Goal: Use online tool/utility: Utilize a website feature to perform a specific function

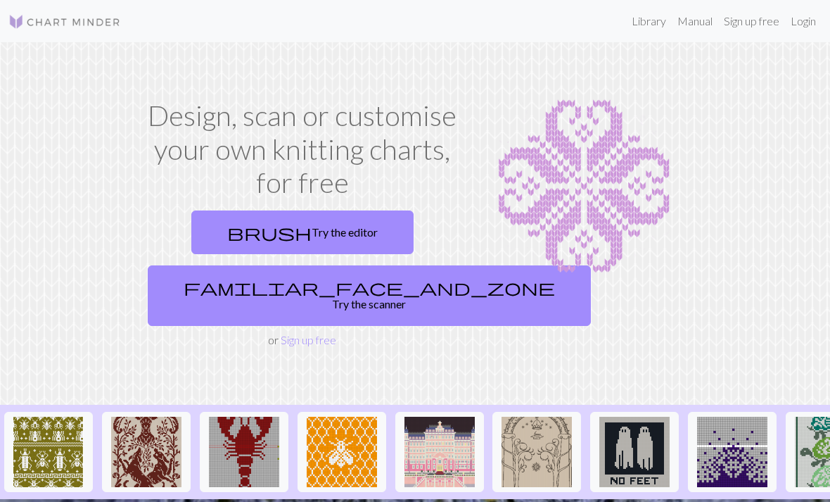
click at [339, 227] on link "brush Try the editor" at bounding box center [302, 232] width 222 height 44
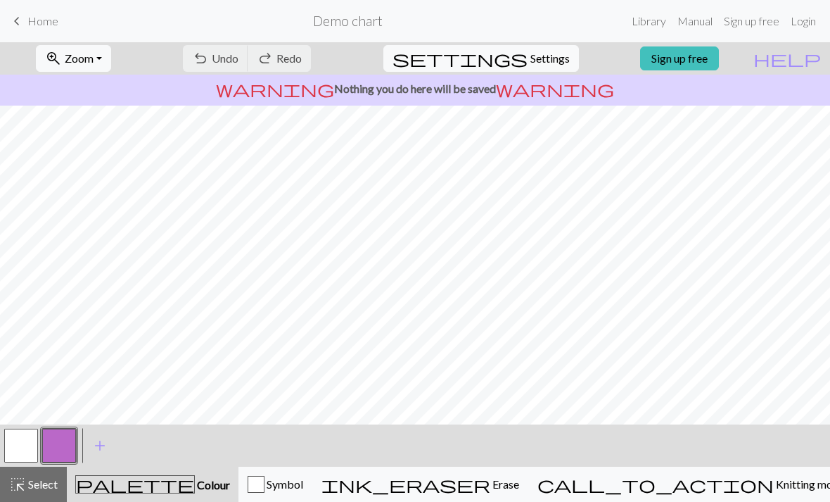
click at [94, 64] on span "Zoom" at bounding box center [79, 57] width 29 height 13
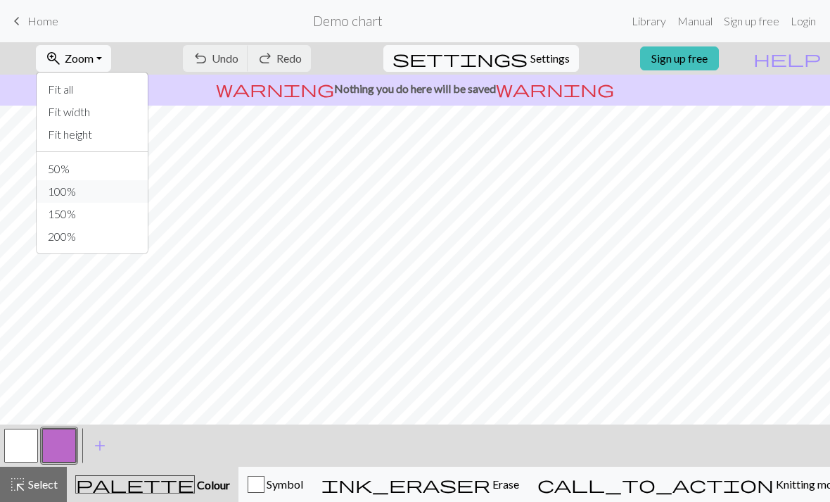
click at [66, 195] on button "100%" at bounding box center [92, 191] width 111 height 23
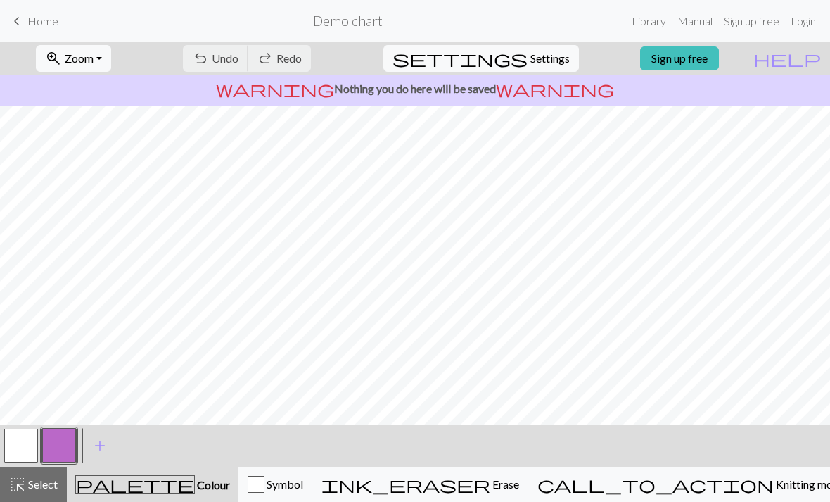
click at [84, 55] on button "zoom_in Zoom Zoom" at bounding box center [73, 58] width 75 height 27
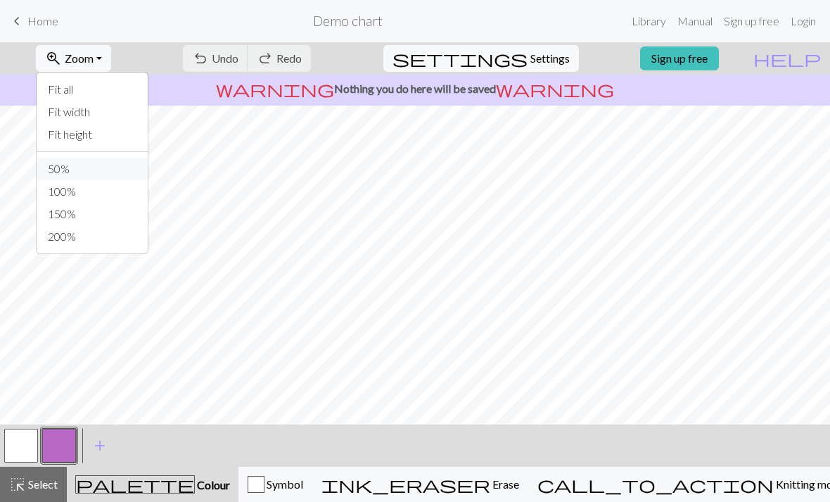
click at [72, 172] on button "50%" at bounding box center [92, 169] width 111 height 23
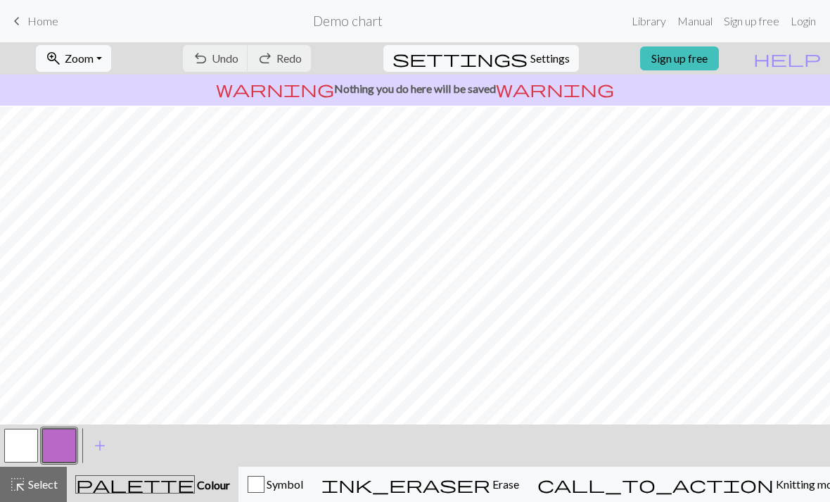
scroll to position [42, 0]
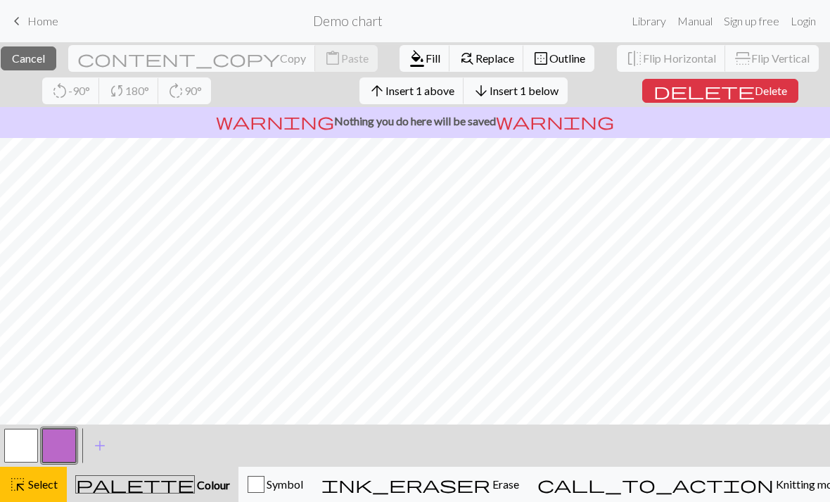
click at [455, 91] on span "Insert 1 above" at bounding box center [420, 90] width 69 height 13
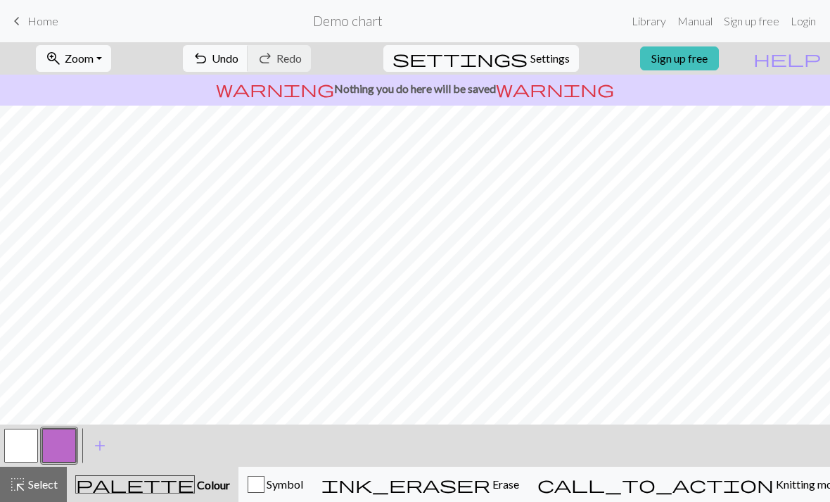
click at [430, 90] on p "warning Nothing you do here will be saved warning" at bounding box center [415, 88] width 819 height 17
click at [573, 47] on div "settings Settings" at bounding box center [481, 58] width 217 height 32
click at [533, 67] on button "settings Settings" at bounding box center [481, 58] width 196 height 27
select select "aran"
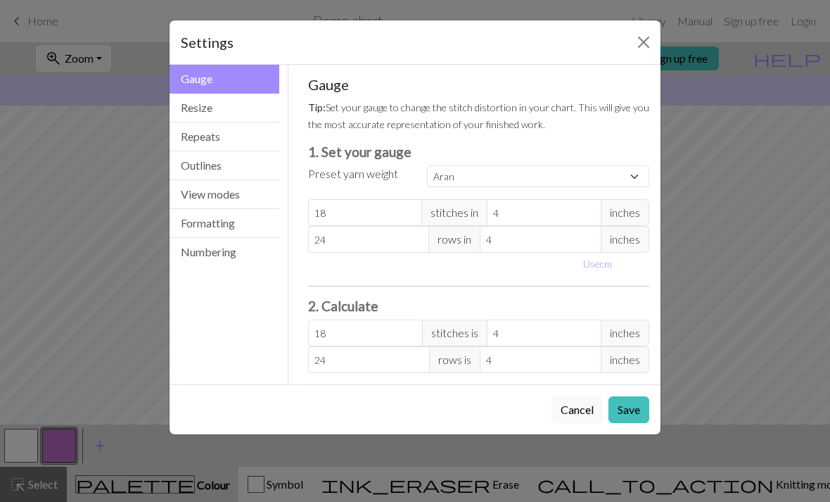
click at [183, 110] on button "Resize" at bounding box center [225, 108] width 110 height 29
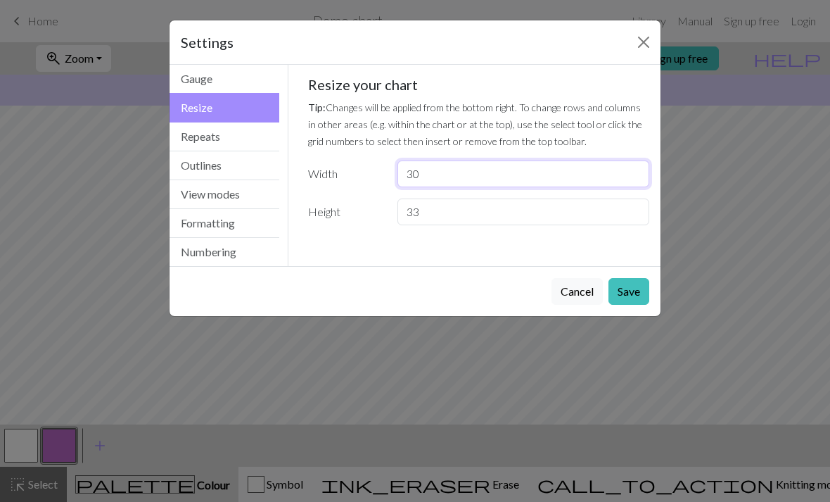
click at [595, 163] on input "30" at bounding box center [524, 173] width 252 height 27
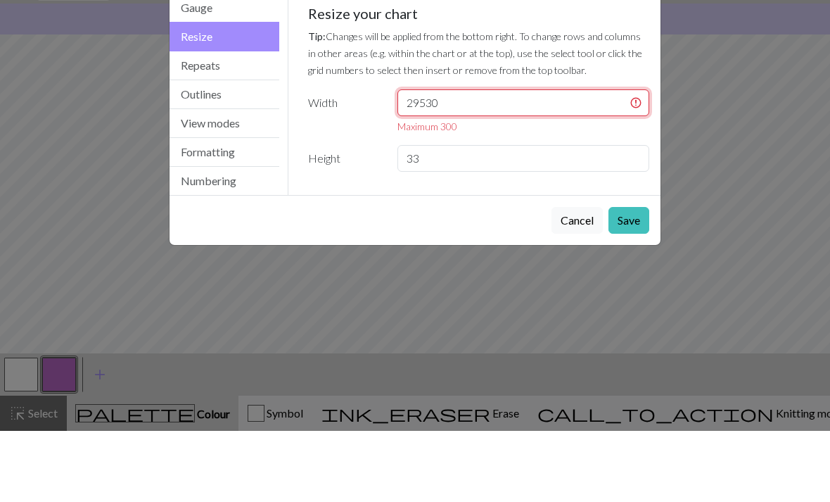
click at [581, 160] on input "29530" at bounding box center [524, 173] width 252 height 27
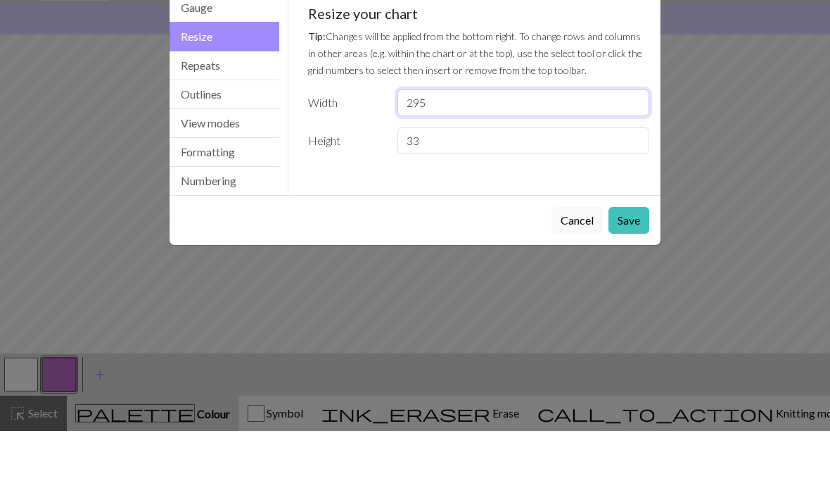
type input "295"
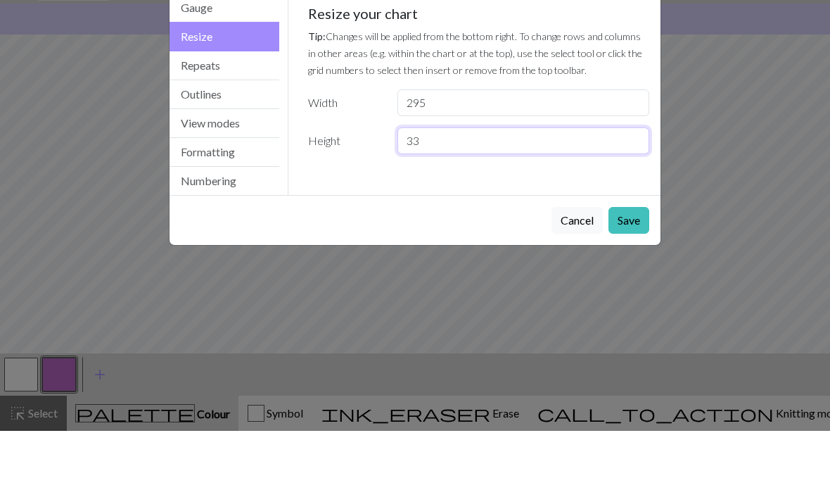
click at [611, 198] on input "33" at bounding box center [524, 211] width 252 height 27
type input "3"
type input "300"
click at [631, 179] on div "Gauge Tip: Set your gauge to change the stitch distortion in your chart. This w…" at bounding box center [478, 165] width 381 height 201
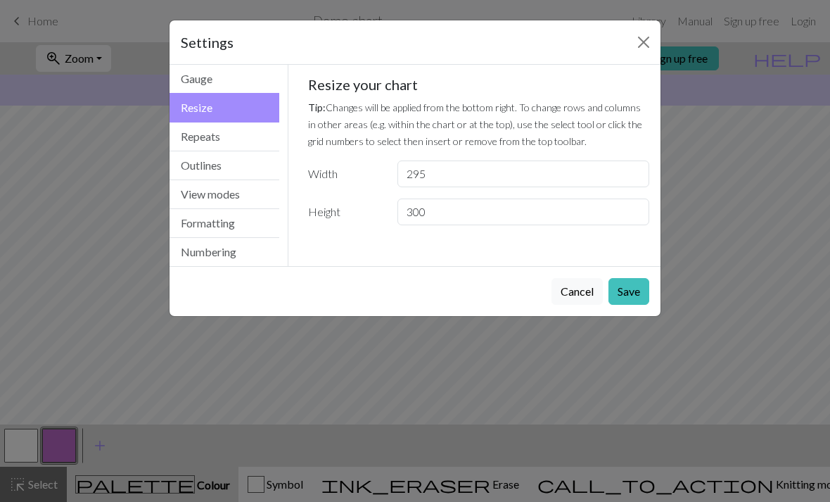
click at [639, 293] on button "Save" at bounding box center [629, 291] width 41 height 27
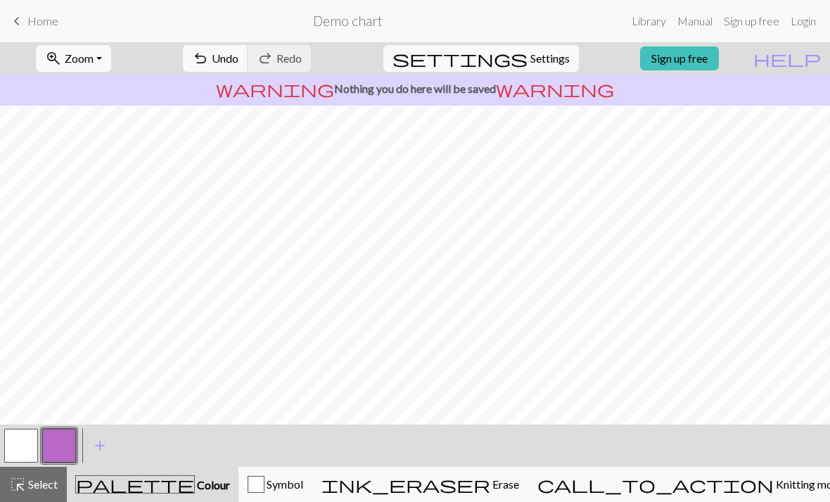
scroll to position [94, 0]
click at [94, 55] on span "Zoom" at bounding box center [79, 57] width 29 height 13
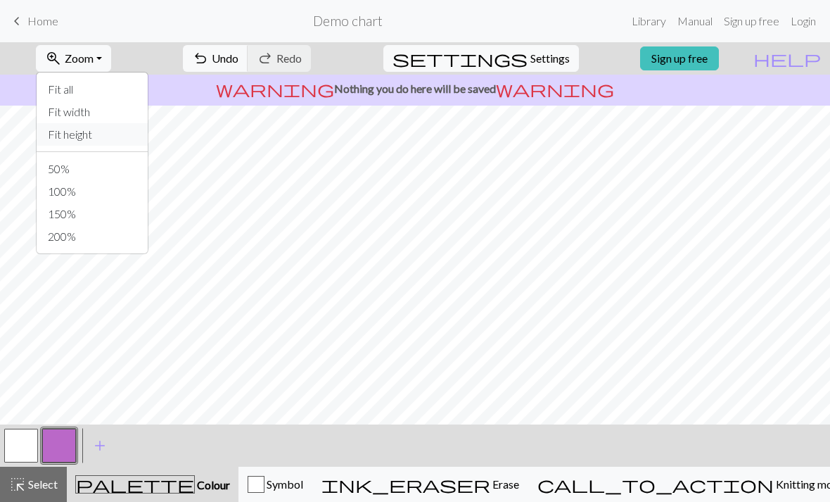
click at [96, 141] on button "Fit height" at bounding box center [92, 134] width 111 height 23
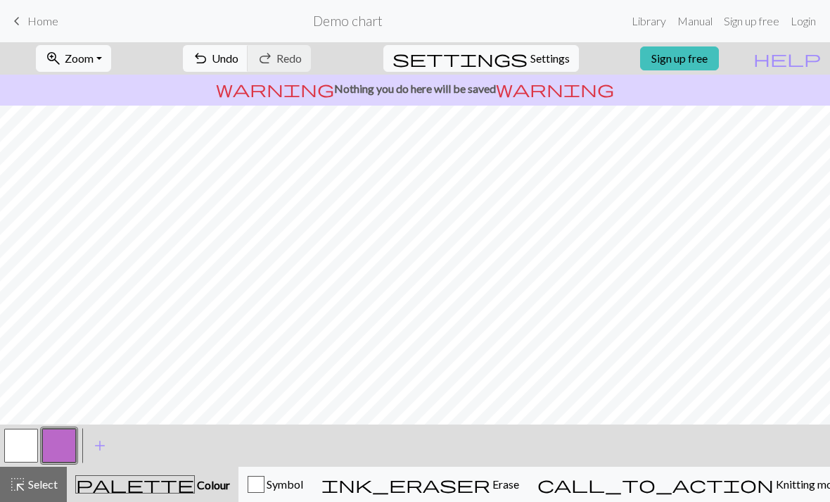
click at [92, 56] on span "Zoom" at bounding box center [79, 57] width 29 height 13
click at [94, 58] on span "Zoom" at bounding box center [79, 57] width 29 height 13
click at [90, 111] on button "Fit width" at bounding box center [92, 112] width 111 height 23
click at [93, 59] on span "Zoom" at bounding box center [79, 57] width 29 height 13
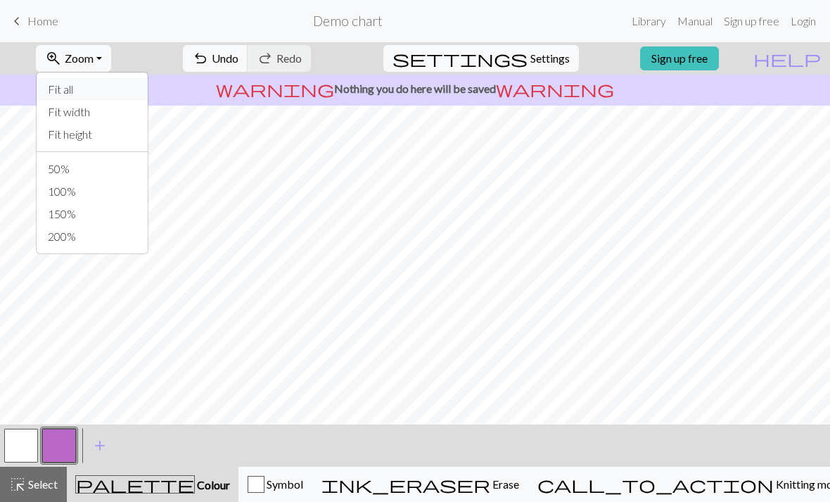
click at [77, 90] on button "Fit all" at bounding box center [92, 89] width 111 height 23
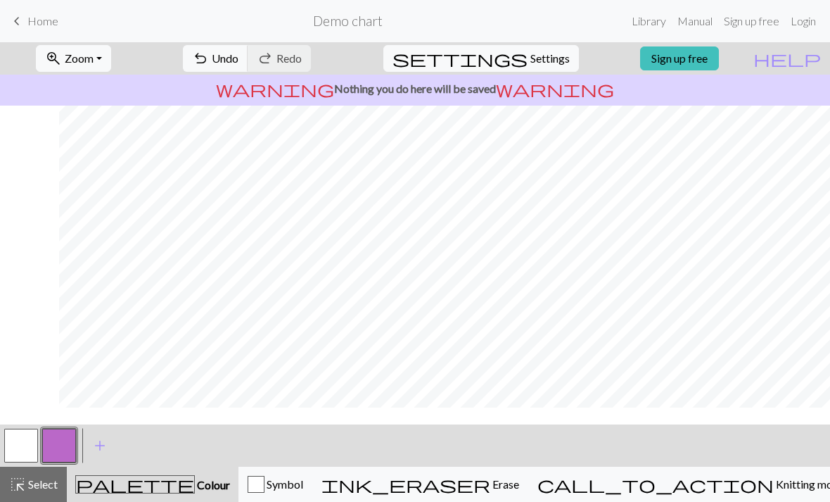
scroll to position [1, 149]
